Goal: Information Seeking & Learning: Learn about a topic

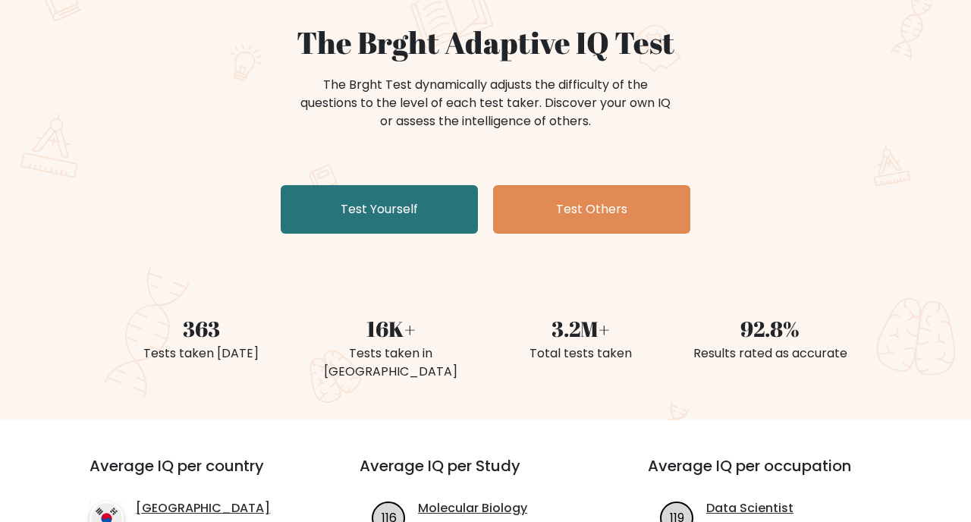
scroll to position [77, 0]
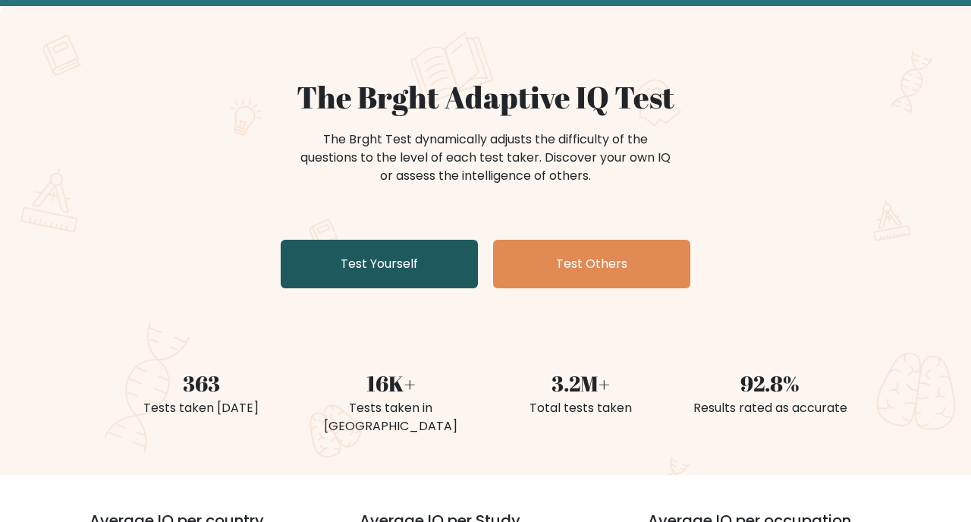
click at [438, 273] on link "Test Yourself" at bounding box center [379, 264] width 197 height 49
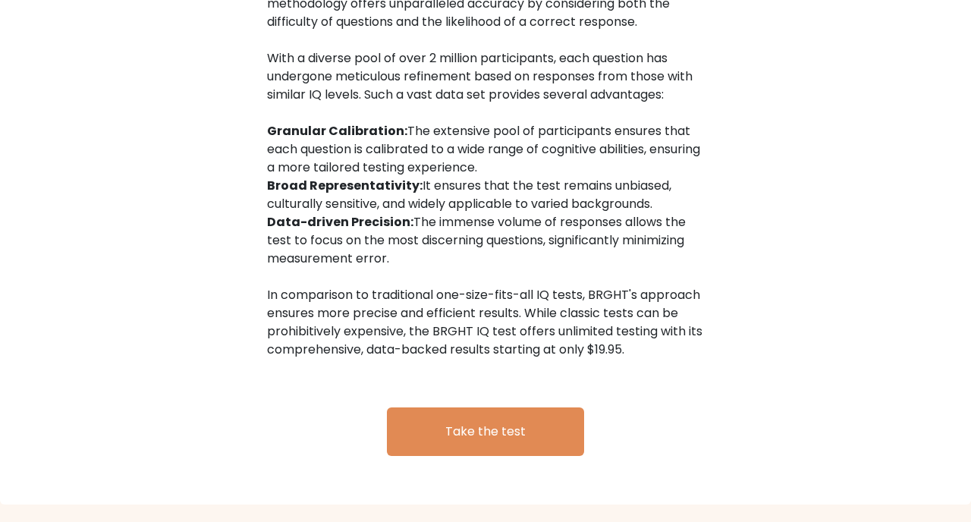
scroll to position [2514, 0]
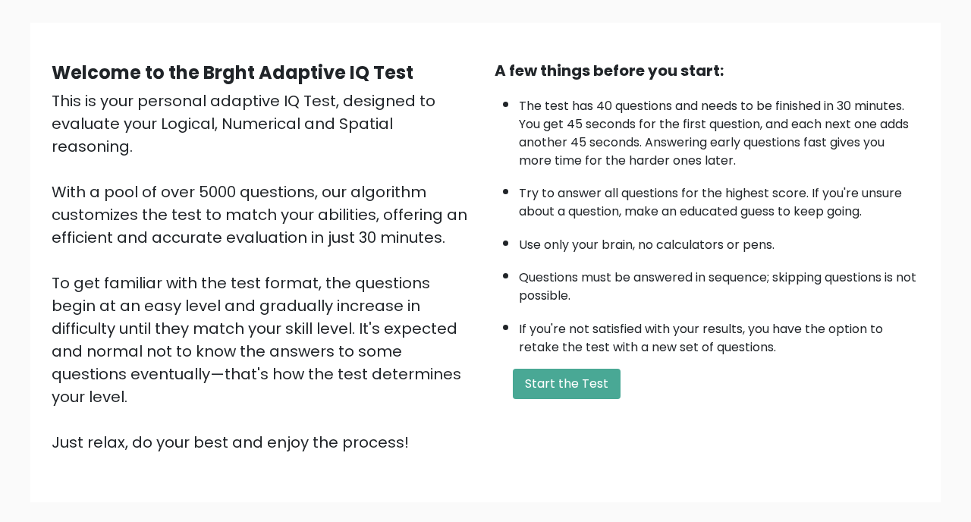
scroll to position [70, 0]
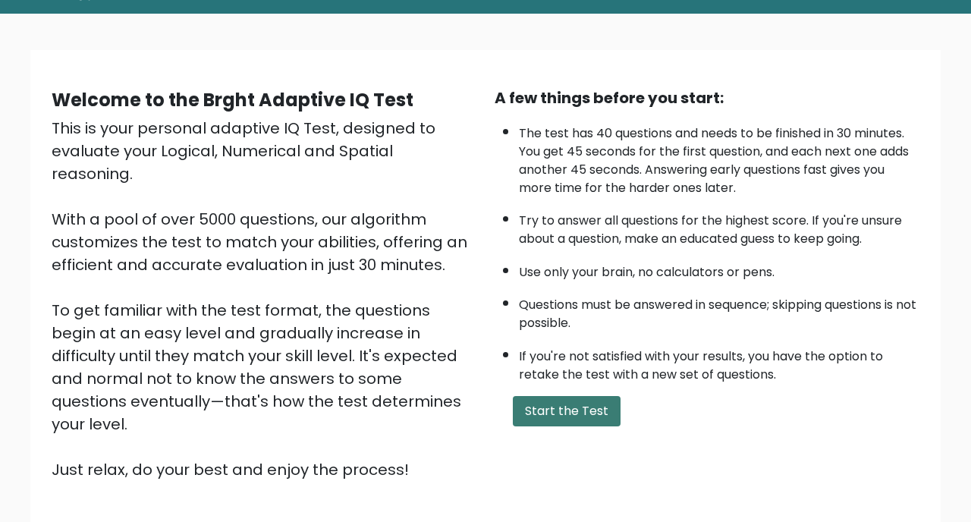
click at [560, 396] on button "Start the Test" at bounding box center [567, 411] width 108 height 30
